Goal: Information Seeking & Learning: Learn about a topic

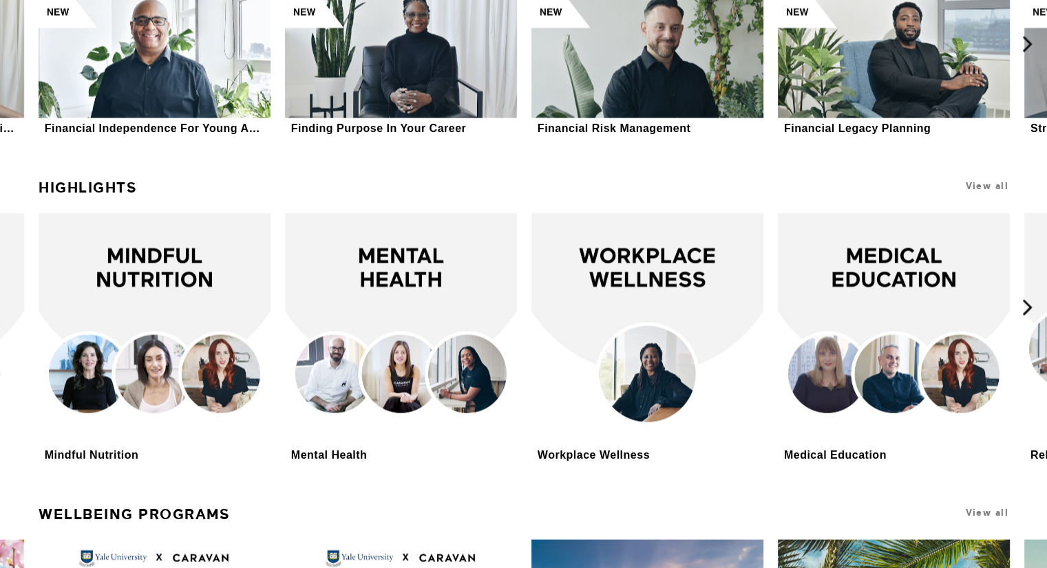
scroll to position [2520, 0]
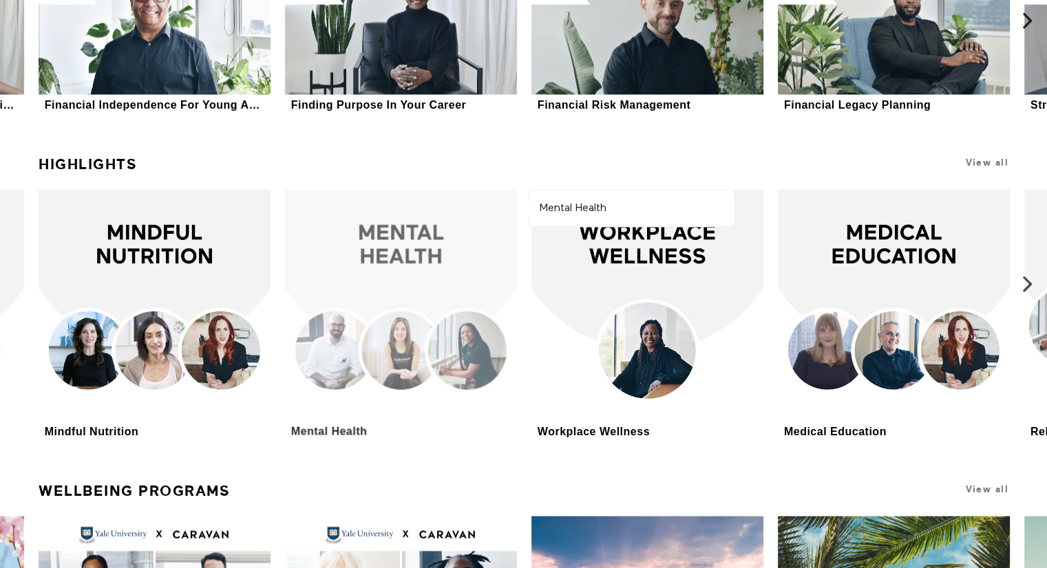
click at [396, 233] on div at bounding box center [401, 305] width 232 height 232
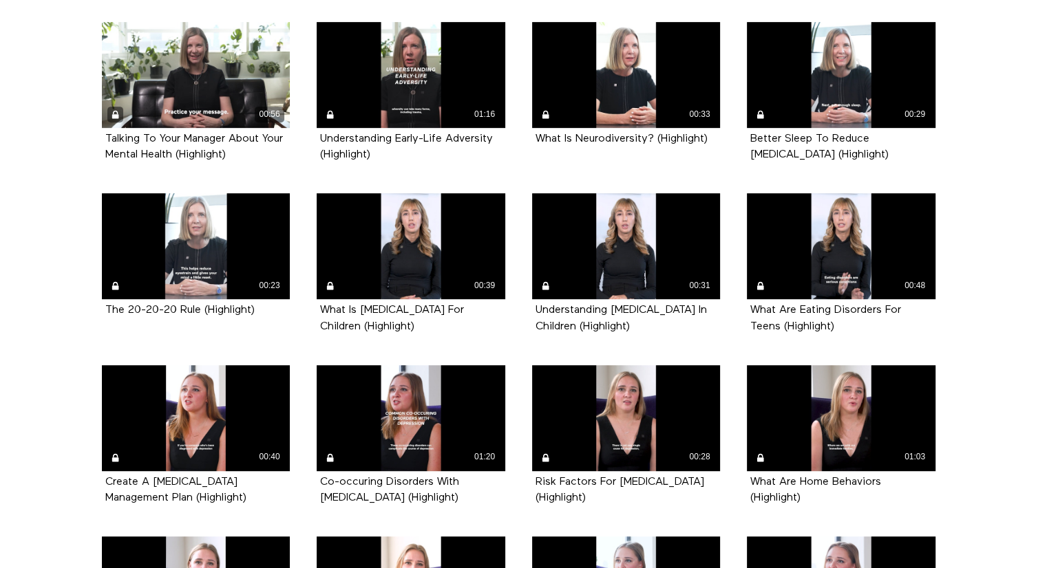
scroll to position [688, 0]
